Goal: Task Accomplishment & Management: Use online tool/utility

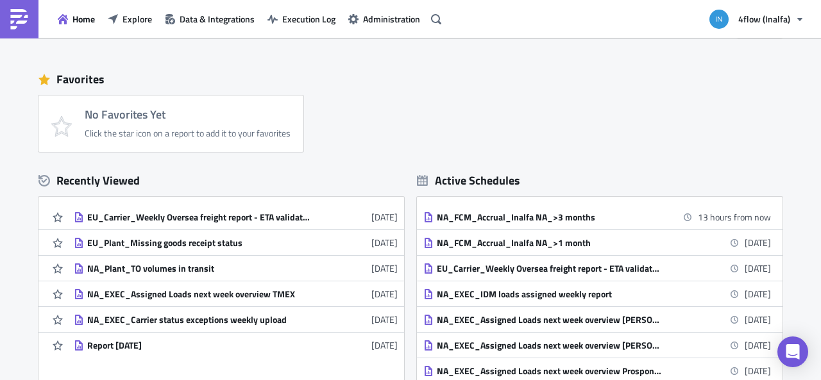
scroll to position [128, 0]
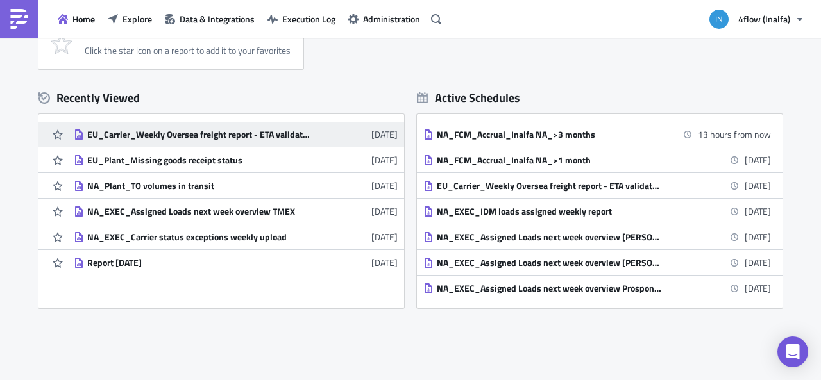
click at [171, 128] on link "EU_Carrier_Weekly Oversea freight report - ETA validation check + HBL missing 5…" at bounding box center [236, 134] width 324 height 25
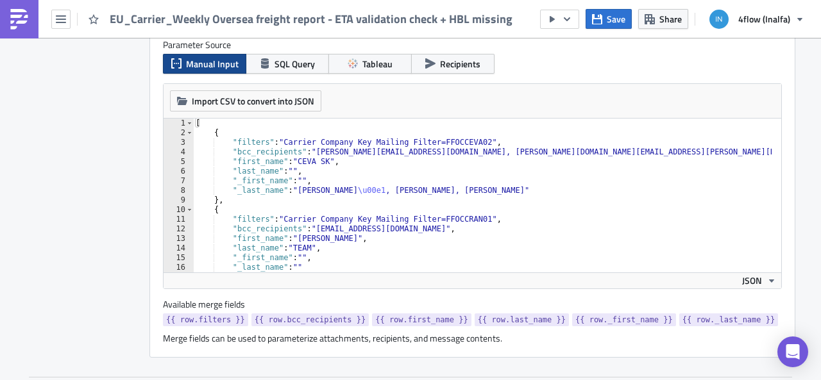
scroll to position [38, 0]
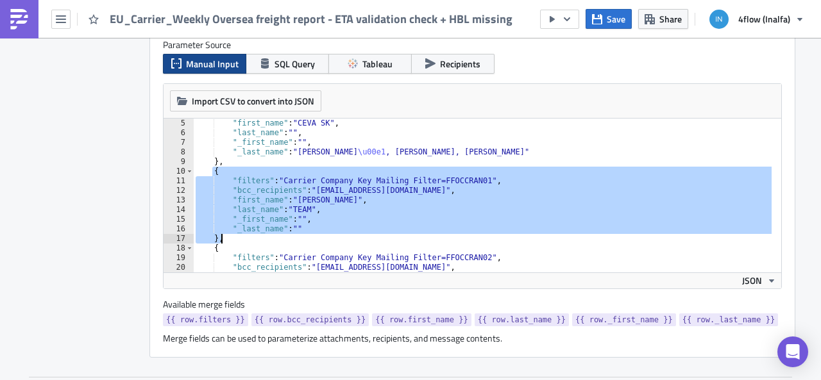
drag, startPoint x: 209, startPoint y: 170, endPoint x: 218, endPoint y: 238, distance: 68.6
click at [218, 238] on div ""first_name" : "CEVA SK" , "last_name" : "" , "_first_name" : "" , "_last_name"…" at bounding box center [523, 201] width 661 height 164
type textarea ""_last_name": "" },"
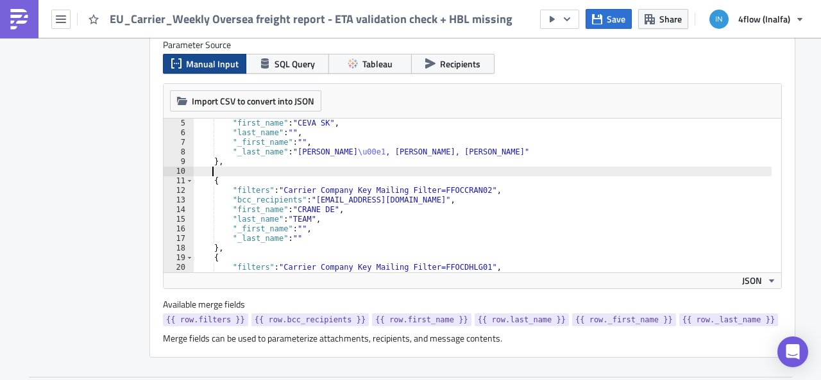
scroll to position [418, 0]
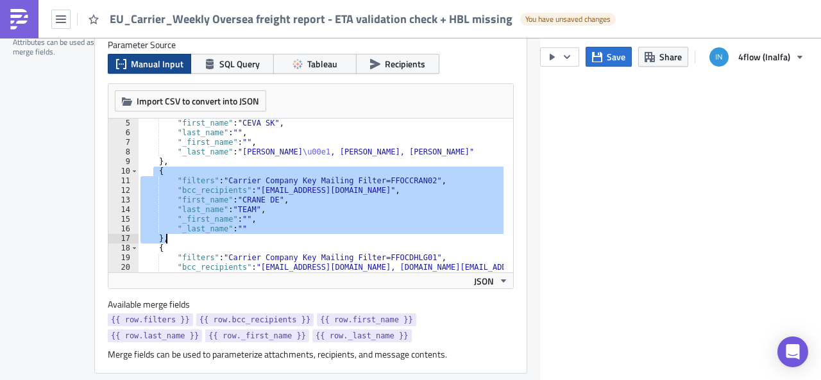
drag, startPoint x: 155, startPoint y: 169, endPoint x: 240, endPoint y: 239, distance: 110.3
click at [240, 239] on div ""first_name" : "CEVA SK" , "last_name" : "" , "_first_name" : "" , "_last_name"…" at bounding box center [468, 201] width 661 height 164
type textarea ""_last_name": "" },"
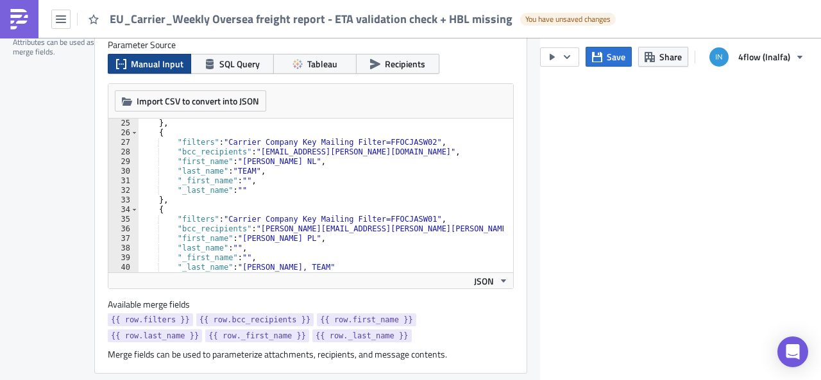
scroll to position [231, 0]
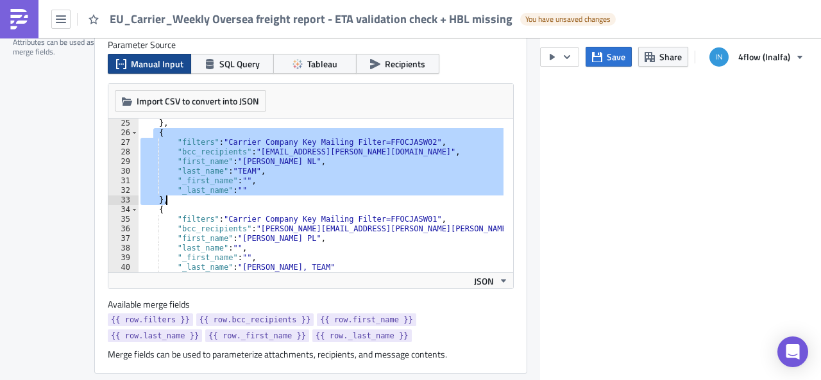
drag, startPoint x: 155, startPoint y: 130, endPoint x: 194, endPoint y: 201, distance: 80.7
click at [194, 201] on div "} , { "filters" : "Carrier Company Key Mailing Filter=FFOCJASW02" , "bcc_recipi…" at bounding box center [468, 201] width 661 height 164
type textarea ""_last_name": "" },"
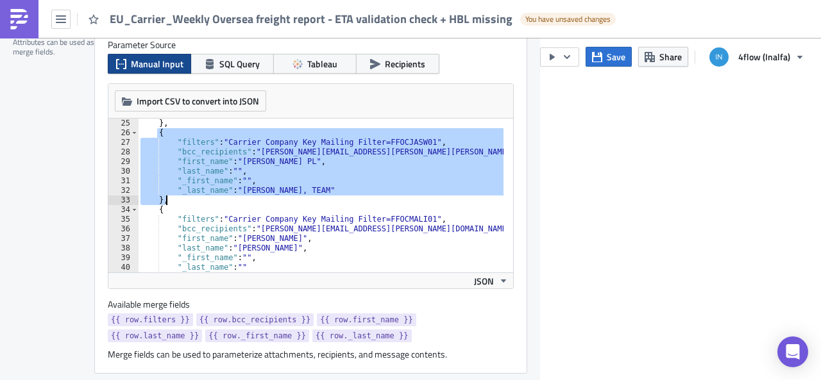
drag, startPoint x: 156, startPoint y: 131, endPoint x: 213, endPoint y: 201, distance: 89.8
click at [213, 201] on div "} , { "filters" : "Carrier Company Key Mailing Filter=FFOCJASW01" , "bcc_recipi…" at bounding box center [468, 201] width 661 height 164
click at [236, 202] on div "} , { "filters" : "Carrier Company Key Mailing Filter=FFOCJASW01" , "bcc_recipi…" at bounding box center [321, 196] width 366 height 154
drag, startPoint x: 174, startPoint y: 201, endPoint x: 150, endPoint y: 133, distance: 71.6
click at [150, 133] on div "} , { "filters" : "Carrier Company Key Mailing Filter=FFOCJASW01" , "bcc_recipi…" at bounding box center [468, 201] width 661 height 164
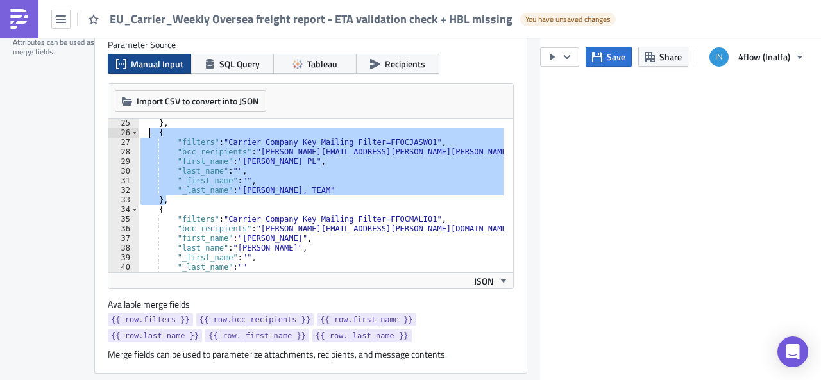
type textarea "{ "filters": "Carrier Company Key Mailing Filter=FFOCJASW01","
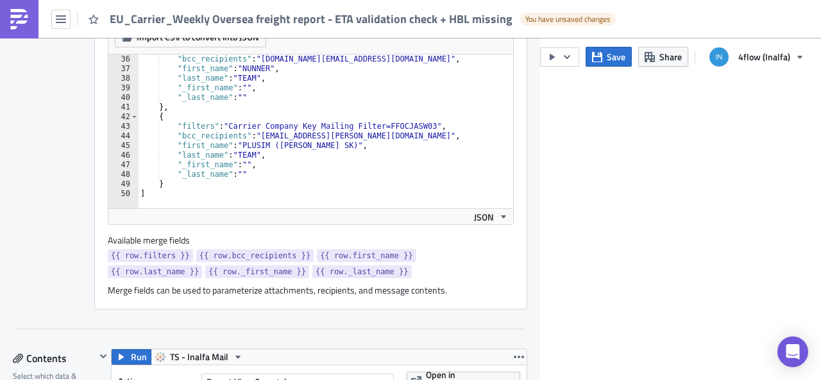
scroll to position [418, 0]
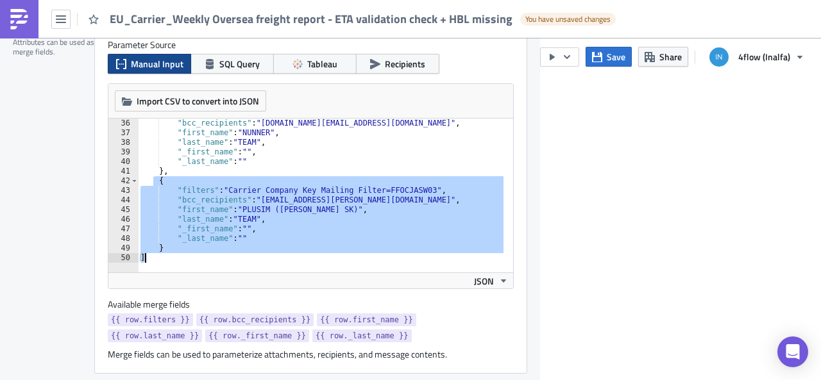
drag, startPoint x: 154, startPoint y: 181, endPoint x: 200, endPoint y: 253, distance: 85.9
click at [200, 253] on div ""bcc_recipients" : "China.nl@nunner.com" , "first_name" : "NUNNER" , "last_name…" at bounding box center [468, 201] width 661 height 164
click at [200, 248] on div ""bcc_recipients" : "China.nl@nunner.com" , "first_name" : "NUNNER" , "last_name…" at bounding box center [321, 196] width 366 height 154
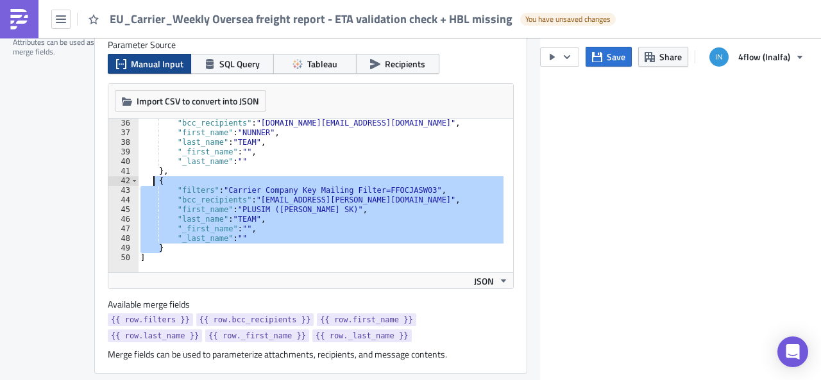
drag, startPoint x: 187, startPoint y: 244, endPoint x: 154, endPoint y: 183, distance: 69.5
click at [154, 183] on div ""bcc_recipients" : "China.nl@nunner.com" , "first_name" : "NUNNER" , "last_name…" at bounding box center [468, 201] width 661 height 164
type textarea "{ "filters": "Carrier Company Key Mailing Filter=FFOCJASW03","
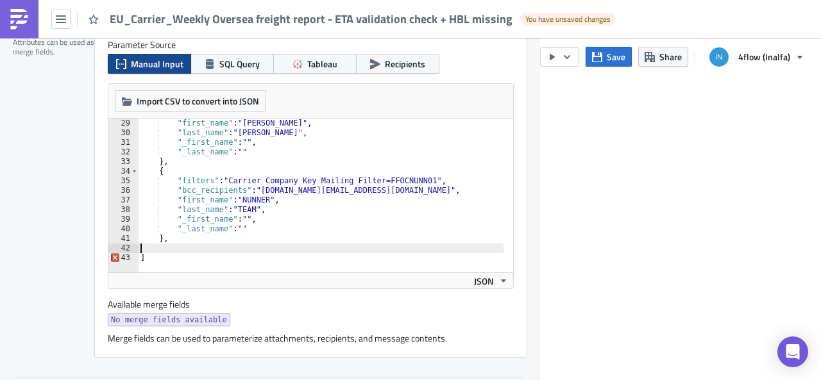
scroll to position [259, 0]
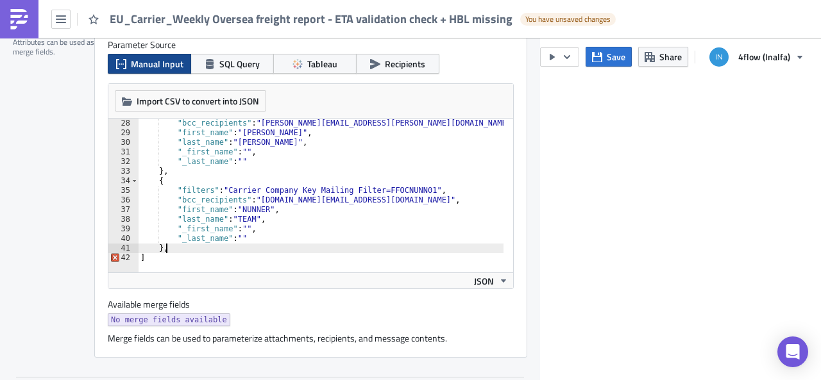
click at [262, 210] on div ""bcc_recipients" : "r.stachowiak@malicki-transport.pl" , "first_name" : "MALICK…" at bounding box center [468, 201] width 661 height 164
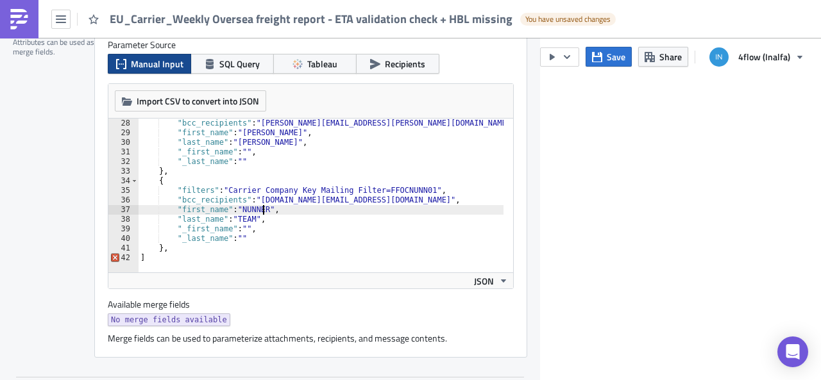
click at [169, 245] on div ""bcc_recipients" : "r.stachowiak@malicki-transport.pl" , "first_name" : "MALICK…" at bounding box center [468, 201] width 661 height 164
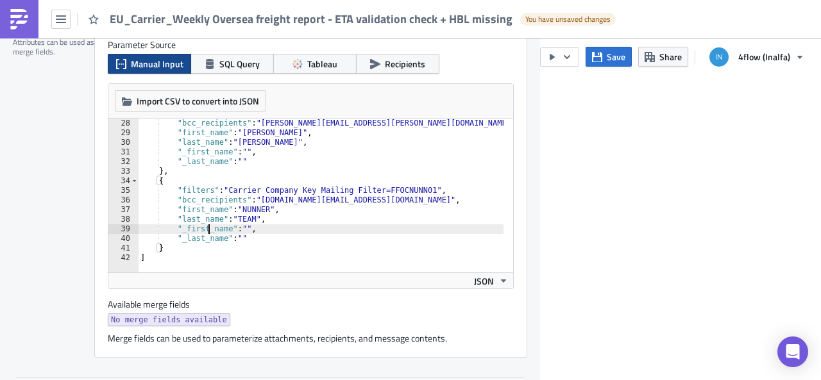
click at [209, 232] on div ""bcc_recipients" : "r.stachowiak@malicki-transport.pl" , "first_name" : "MALICK…" at bounding box center [468, 201] width 661 height 164
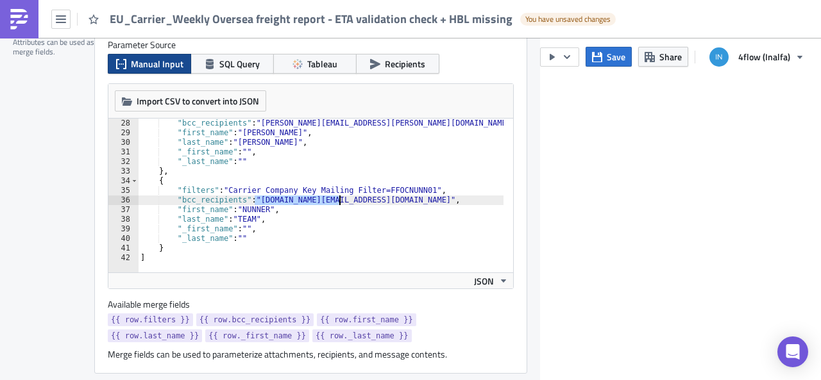
drag, startPoint x: 255, startPoint y: 198, endPoint x: 339, endPoint y: 199, distance: 84.7
click at [339, 199] on div ""bcc_recipients" : "r.stachowiak@malicki-transport.pl" , "first_name" : "MALICK…" at bounding box center [468, 201] width 661 height 164
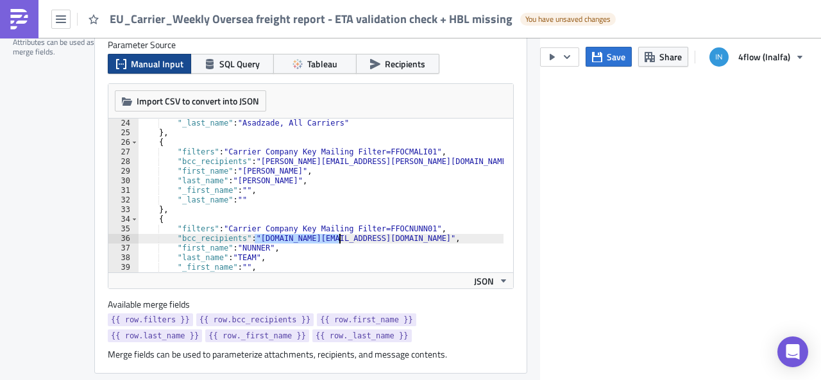
scroll to position [221, 0]
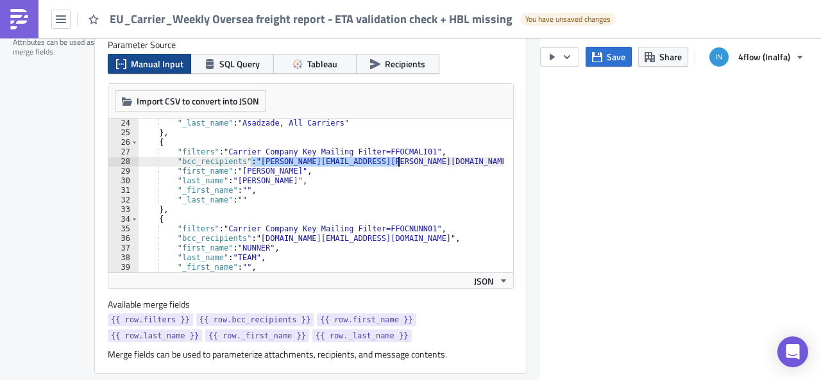
drag, startPoint x: 251, startPoint y: 157, endPoint x: 400, endPoint y: 164, distance: 148.9
click at [400, 164] on div ""_last_name" : "Asadzade, All Carriers" } , { "filters" : "Carrier Company Key …" at bounding box center [468, 201] width 661 height 164
type textarea ""bcc_recipients": "r.stachowiak@malicki-transport.pl","
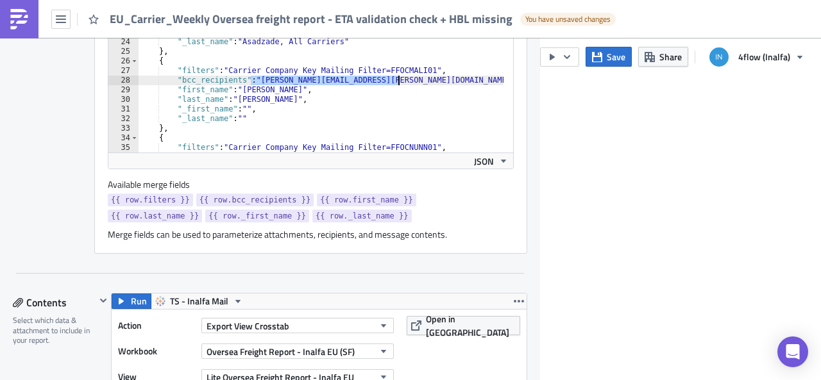
scroll to position [610, 0]
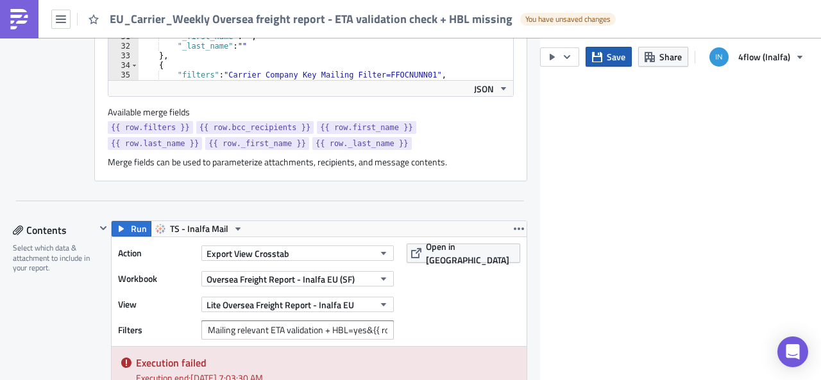
click at [611, 58] on span "Save" at bounding box center [616, 56] width 19 height 13
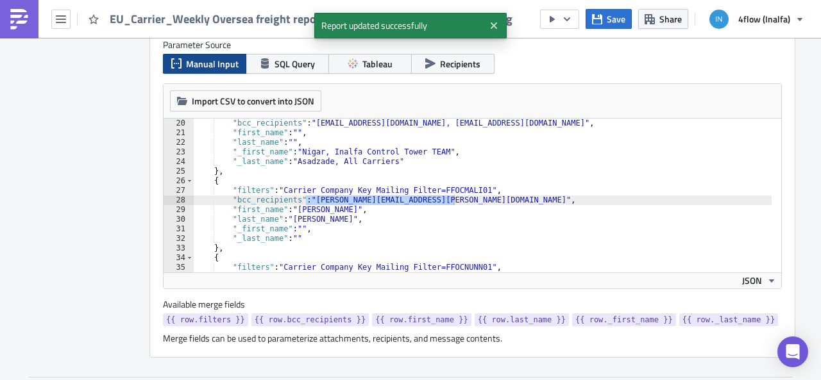
scroll to position [67, 0]
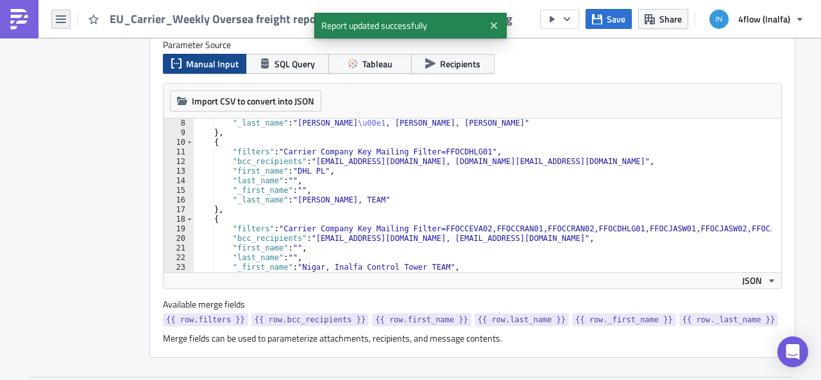
click at [55, 25] on button "button" at bounding box center [60, 19] width 19 height 19
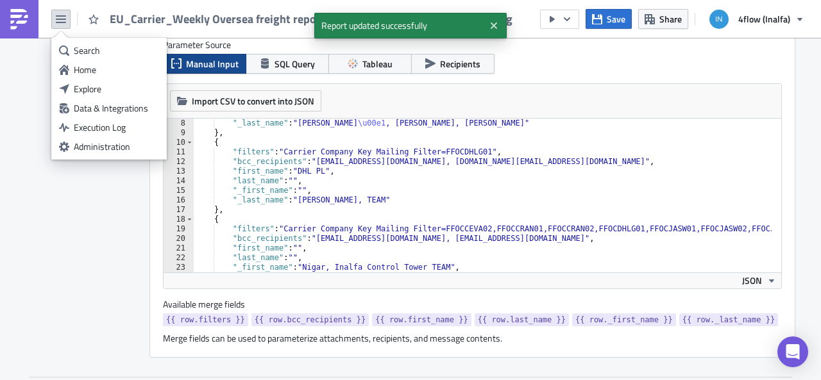
click at [28, 187] on div "Report Personalization Define a list of parameters to iterate over. One report …" at bounding box center [88, 166] width 124 height 383
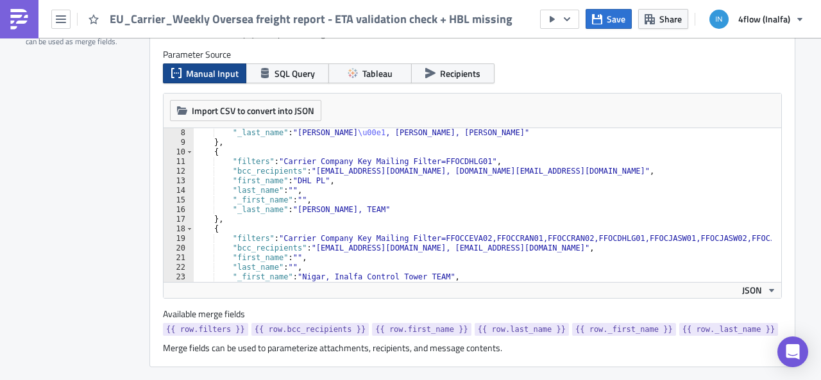
scroll to position [385, 0]
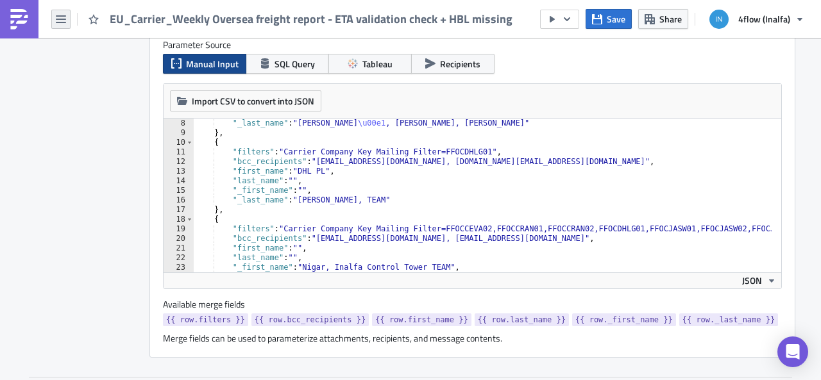
click at [56, 15] on icon "button" at bounding box center [61, 19] width 10 height 10
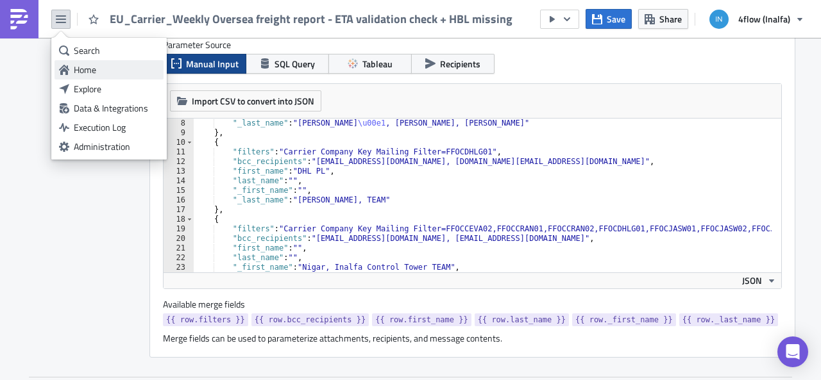
click at [77, 65] on div "Home" at bounding box center [116, 69] width 85 height 13
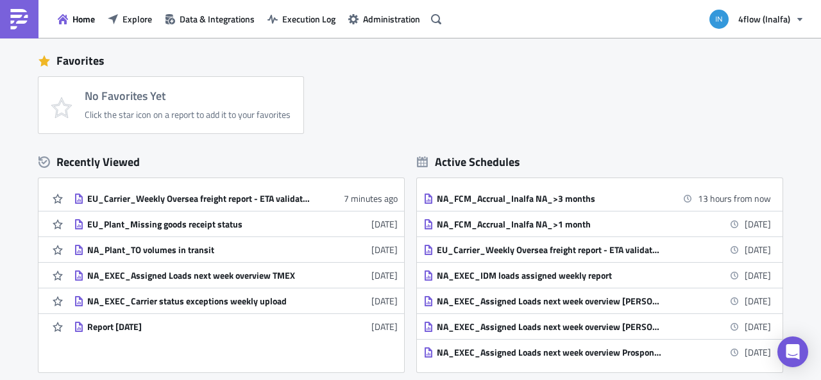
scroll to position [128, 0]
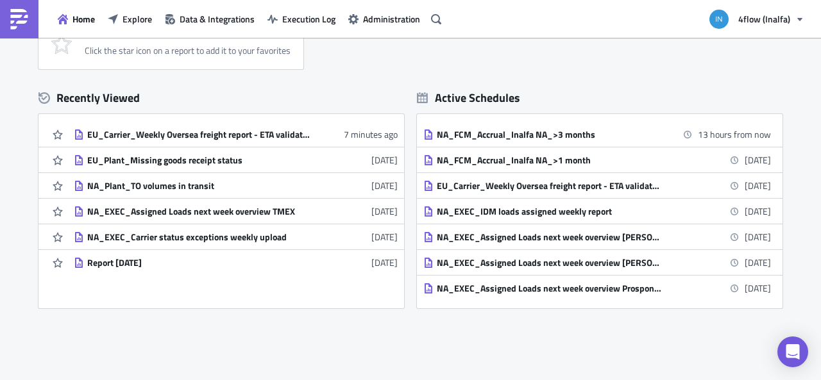
click at [113, 94] on div "Recently Viewed" at bounding box center [221, 98] width 366 height 19
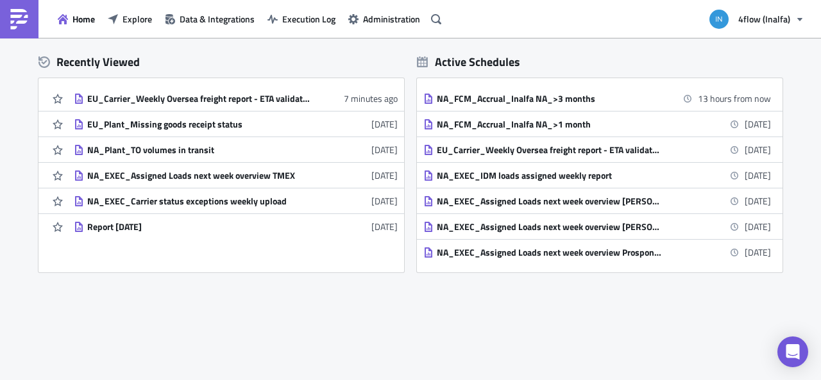
scroll to position [182, 0]
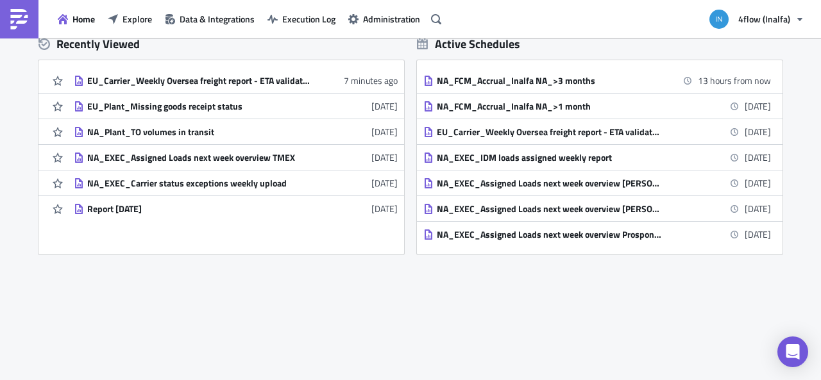
click at [507, 281] on div "New Favorites No Favorites Yet Click the star icon on a report to add it to you…" at bounding box center [410, 119] width 821 height 527
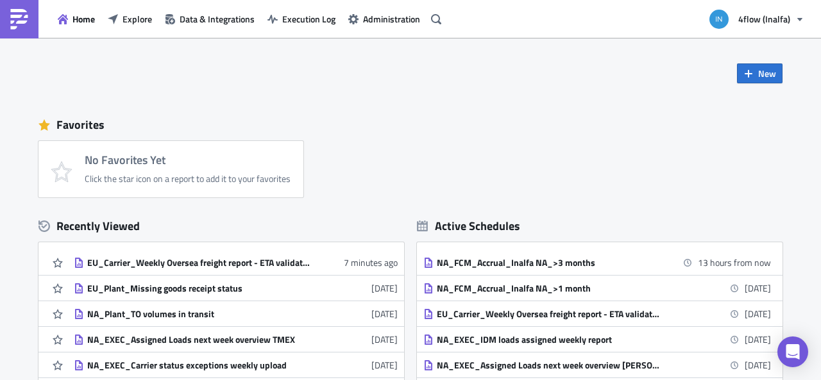
scroll to position [128, 0]
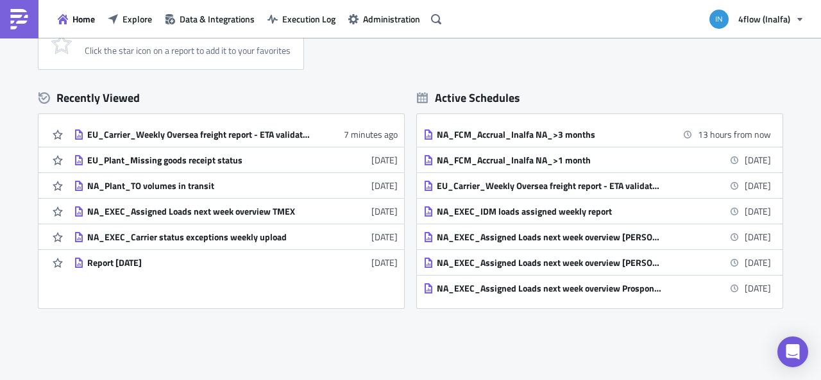
click at [571, 46] on div "No Favorites Yet Click the star icon on a report to add it to your favorites" at bounding box center [416, 41] width 757 height 56
